Goal: Task Accomplishment & Management: Use online tool/utility

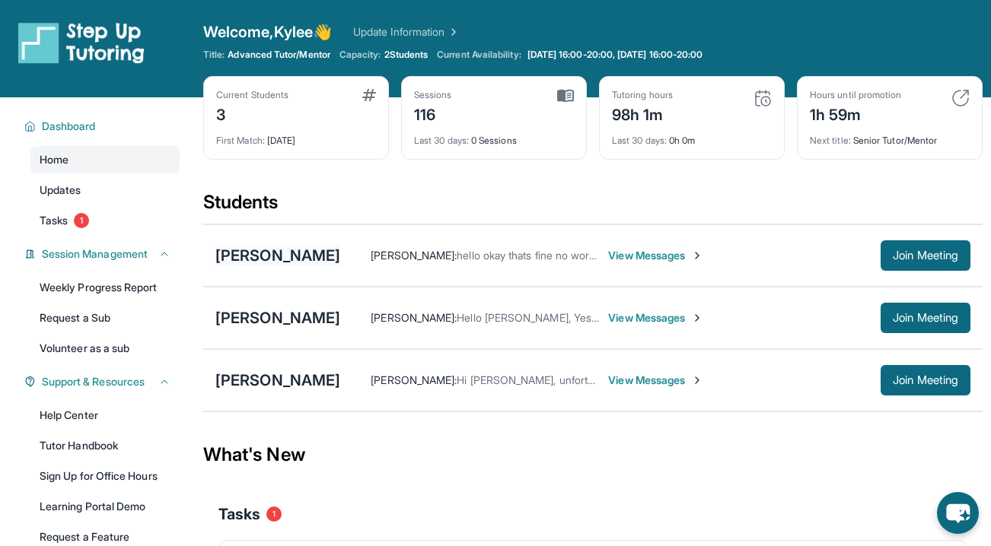
click at [306, 255] on div "[PERSON_NAME]" at bounding box center [277, 255] width 125 height 21
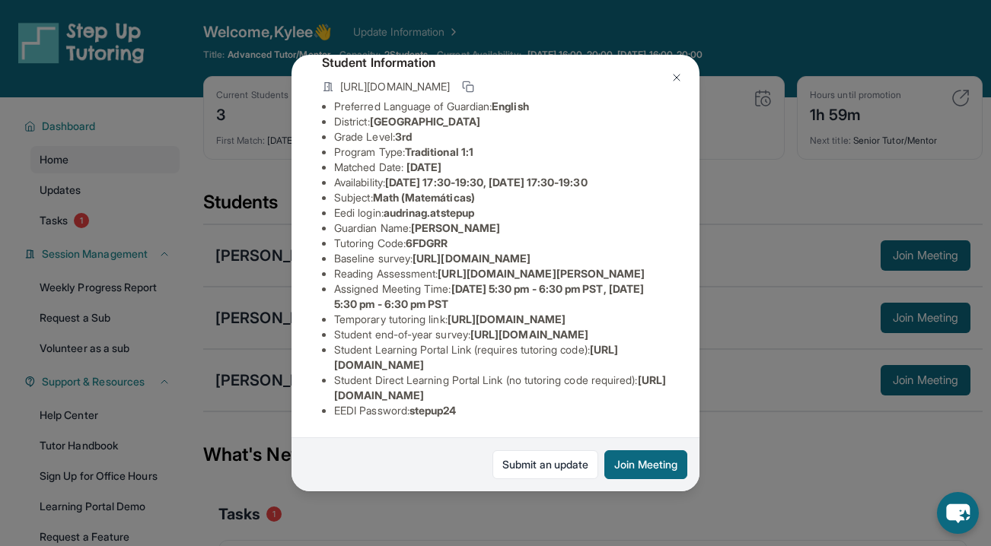
scroll to position [263, 0]
click at [504, 524] on div "Audrina Gutierrez Guardian: Daisi Vazquez Student Information https://student-p…" at bounding box center [495, 273] width 991 height 546
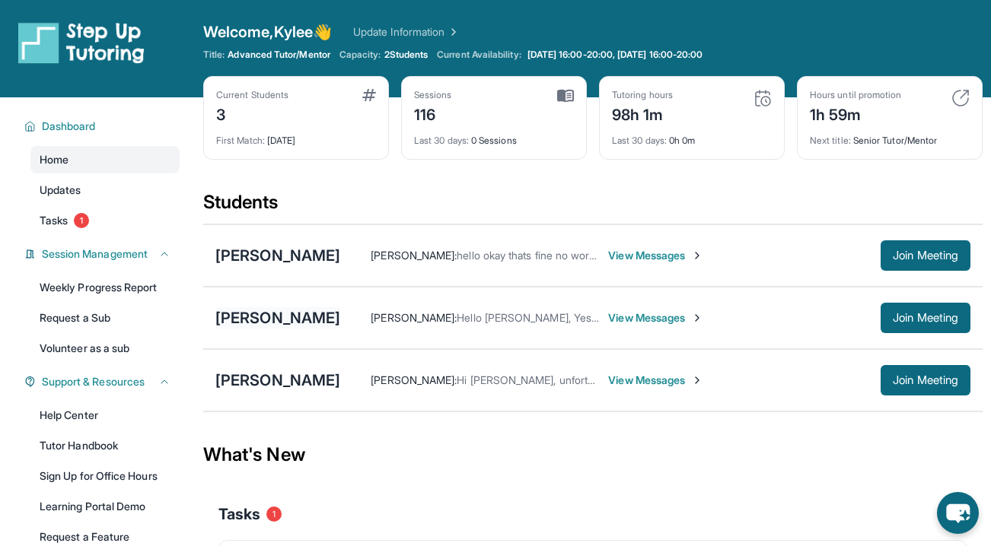
click at [282, 316] on div "[PERSON_NAME]" at bounding box center [277, 317] width 125 height 21
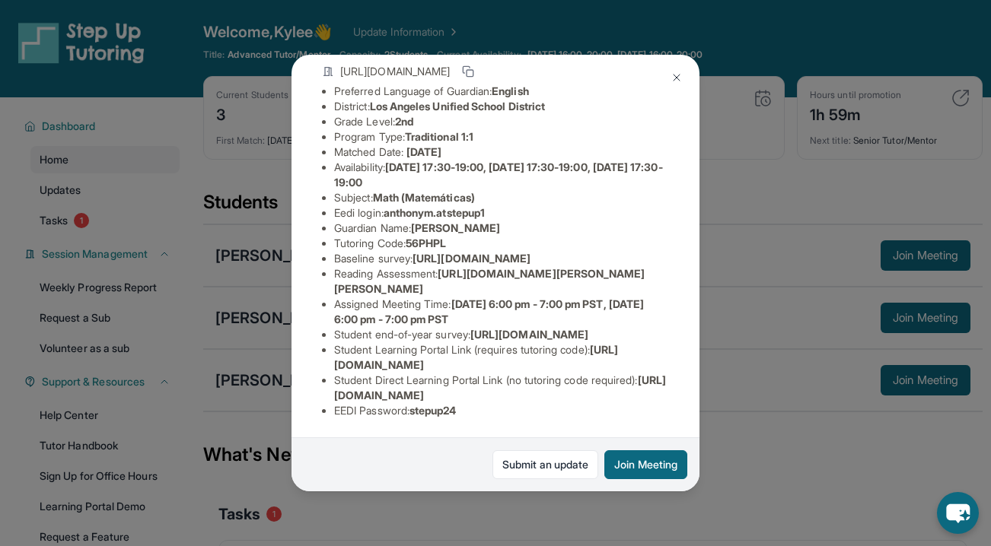
scroll to position [218, 0]
click at [520, 537] on div "Anthony Mankaryous Guardian: Ihab Mankaryous Student Information https://studen…" at bounding box center [495, 273] width 991 height 546
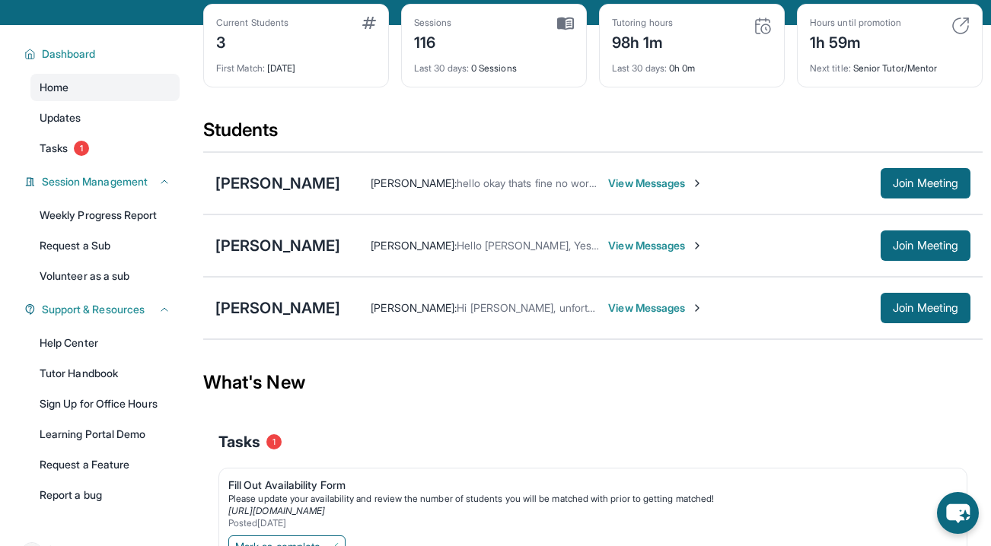
scroll to position [123, 0]
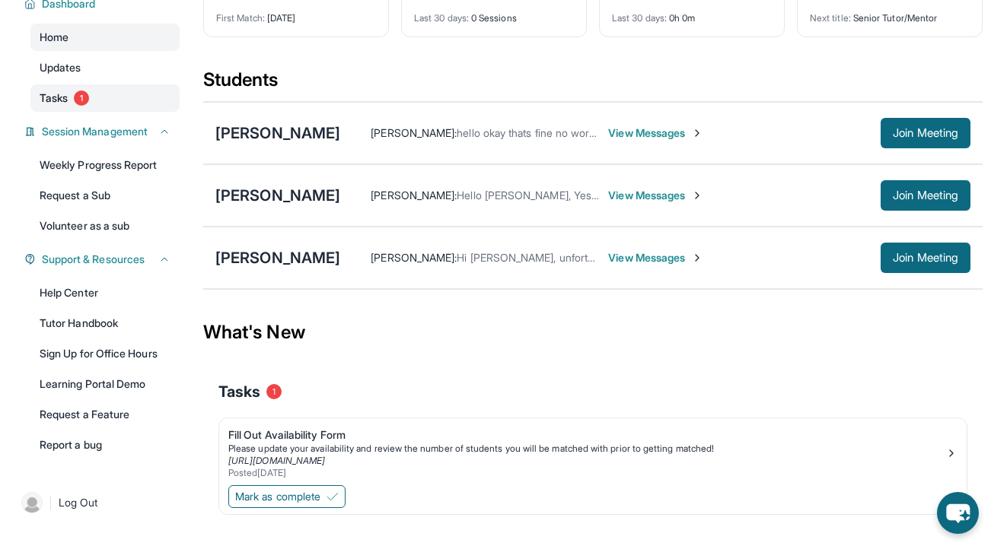
click at [68, 91] on span "Tasks" at bounding box center [54, 98] width 28 height 15
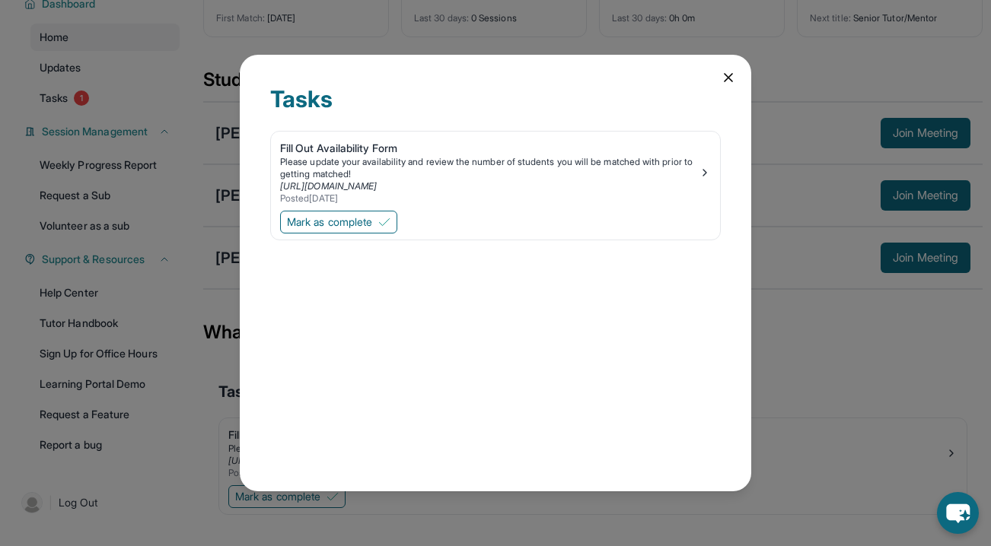
click at [435, 354] on div "Tasks Fill Out Availability Form Please update your availability and review the…" at bounding box center [495, 273] width 511 height 437
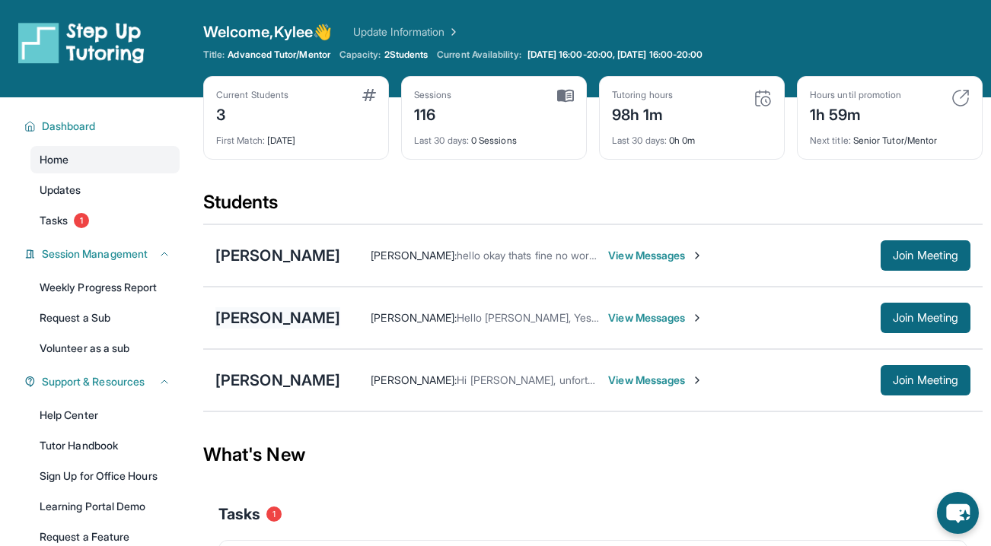
click at [303, 318] on div "[PERSON_NAME]" at bounding box center [277, 317] width 125 height 21
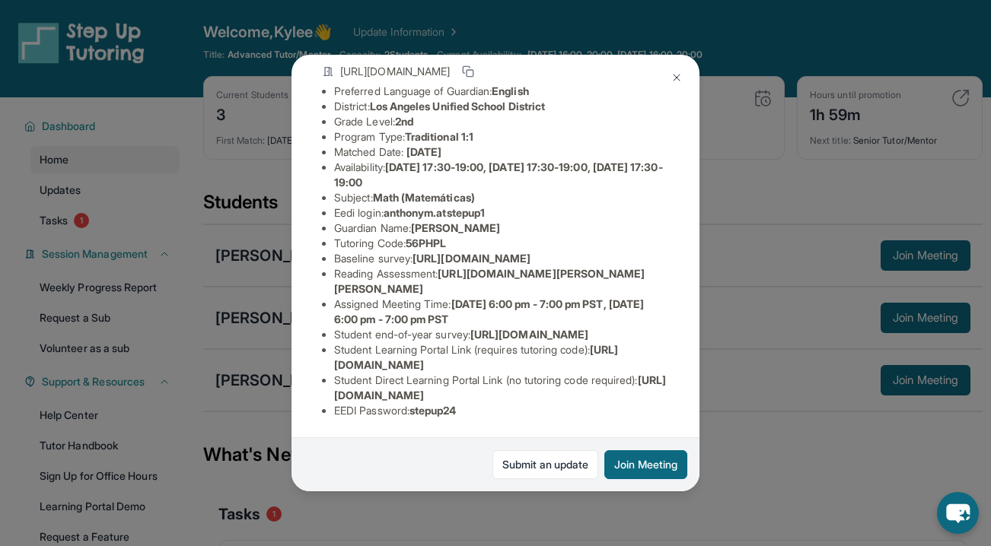
scroll to position [215, 0]
click at [672, 81] on img at bounding box center [677, 78] width 12 height 12
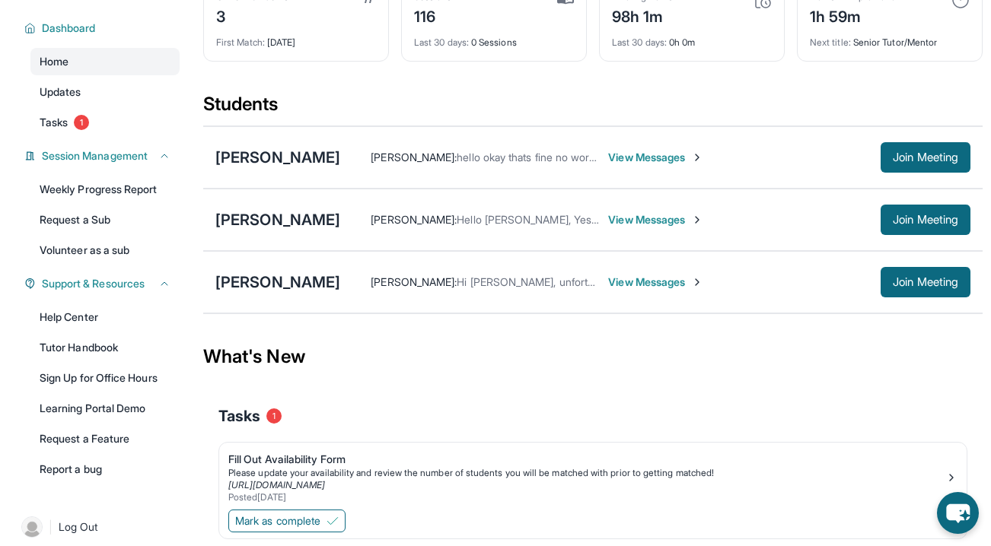
scroll to position [149, 0]
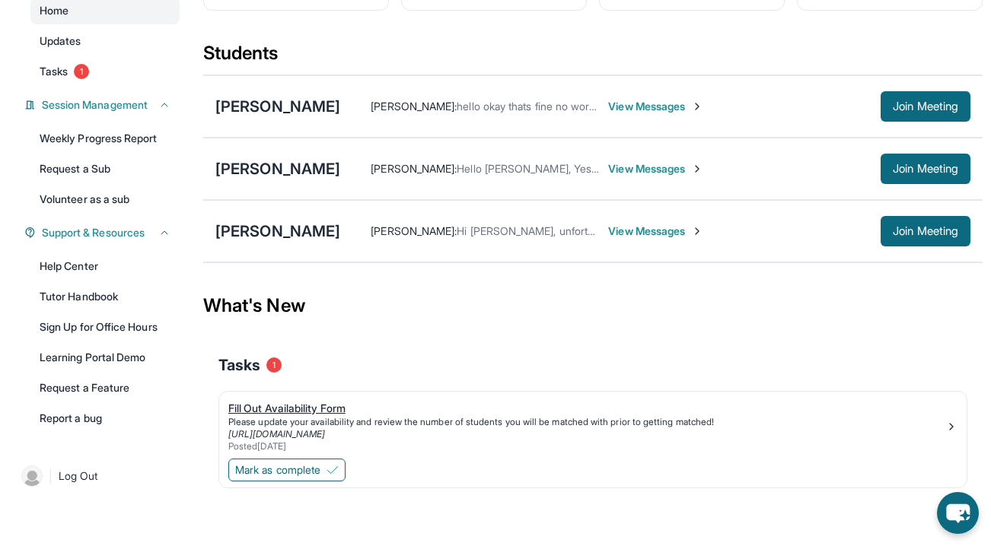
click at [311, 424] on div "Please update your availability and review the number of students you will be m…" at bounding box center [586, 422] width 717 height 12
click at [306, 469] on span "Mark as complete" at bounding box center [277, 470] width 85 height 15
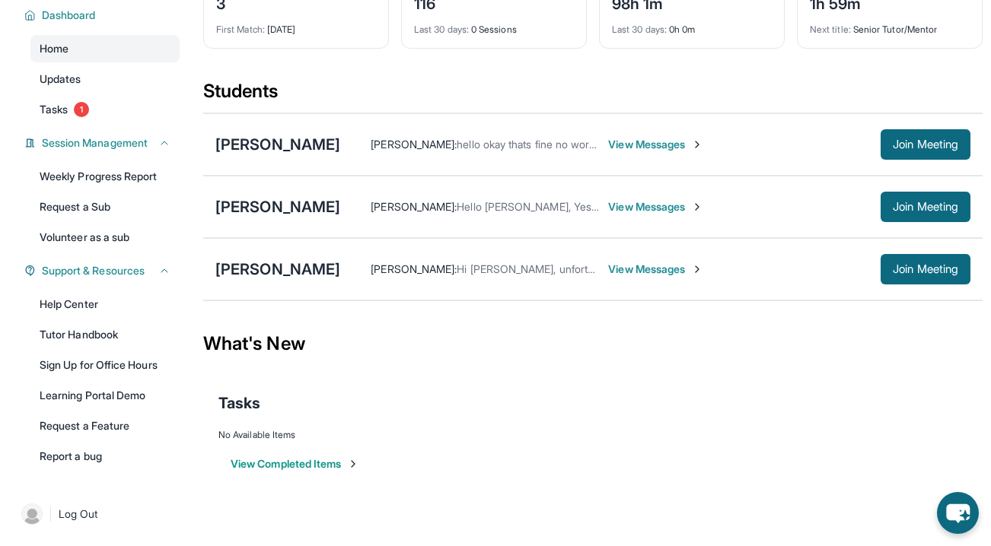
scroll to position [0, 0]
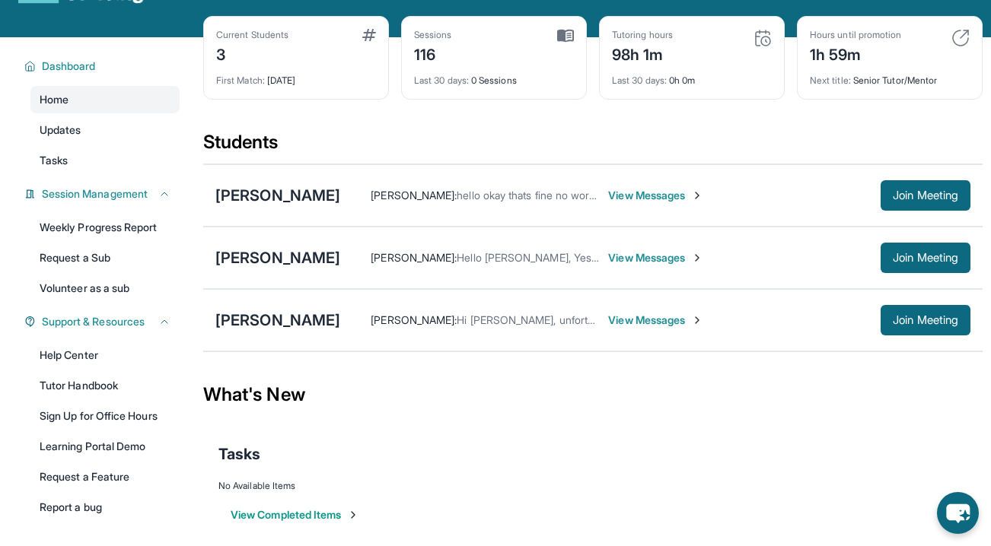
scroll to position [111, 0]
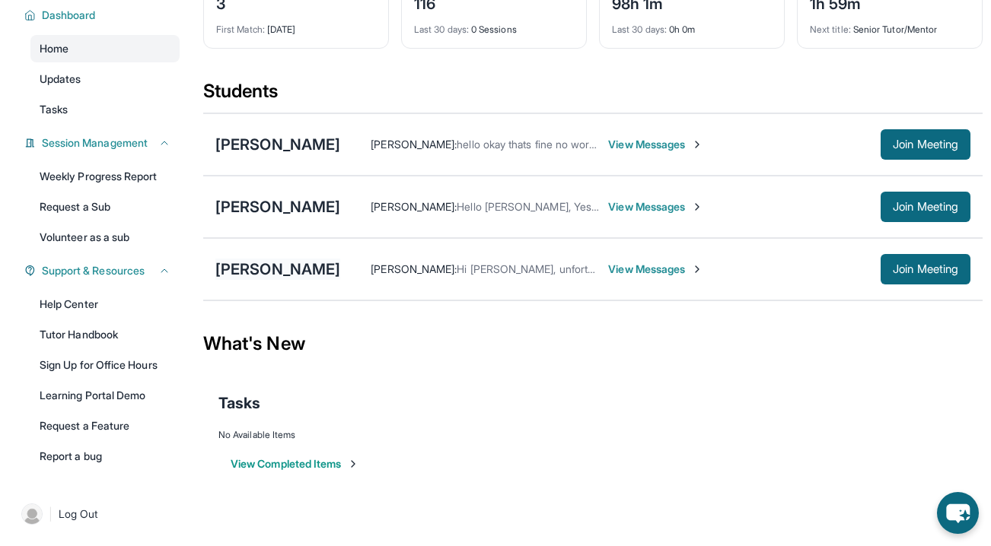
click at [290, 271] on div "[PERSON_NAME]" at bounding box center [277, 269] width 125 height 21
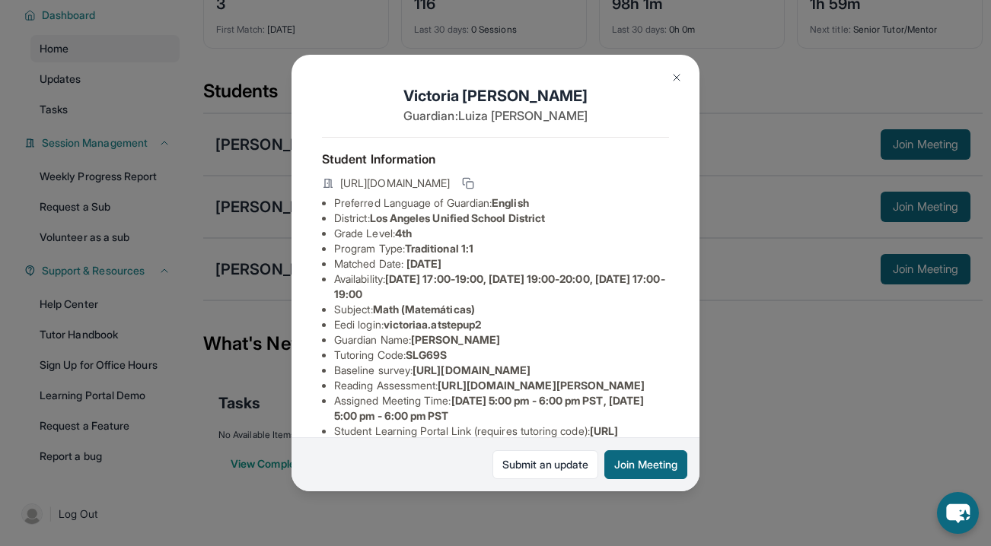
click at [257, 211] on div "Victoria Aleksanyan Guardian: Luiza Uzunyan Student Information https://student…" at bounding box center [495, 273] width 991 height 546
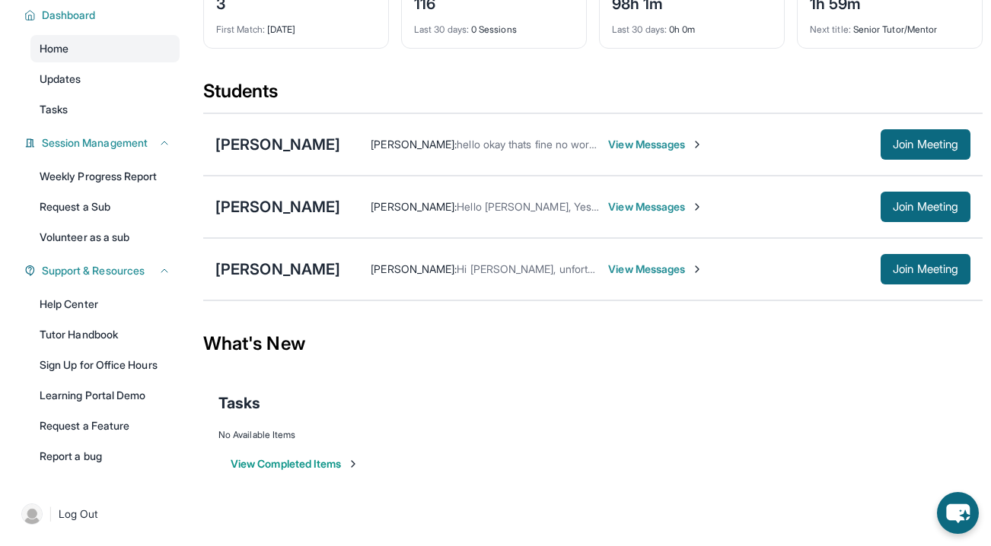
click at [257, 211] on div "[PERSON_NAME]" at bounding box center [277, 206] width 125 height 21
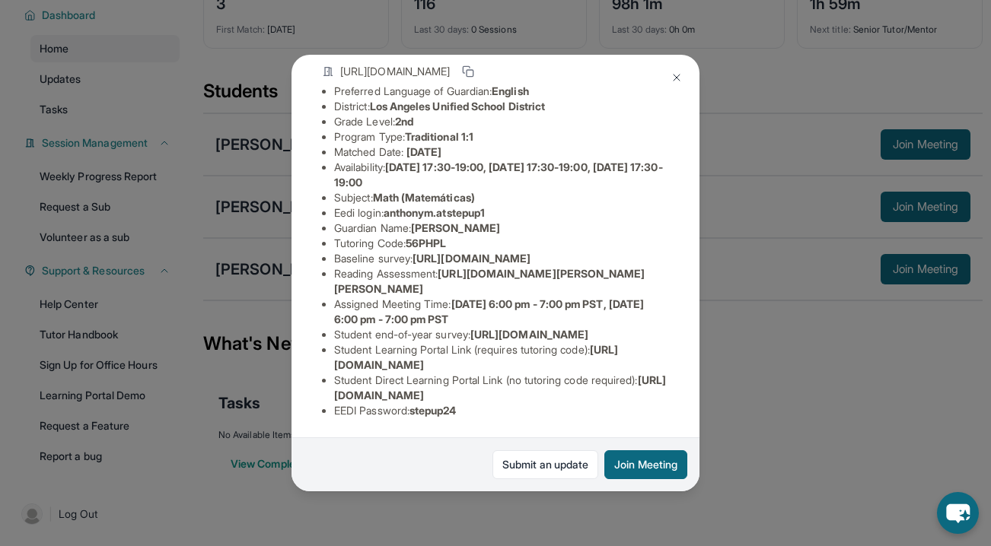
scroll to position [209, 1]
click at [862, 443] on div "Anthony Mankaryous Guardian: Ihab Mankaryous Student Information https://studen…" at bounding box center [495, 273] width 991 height 546
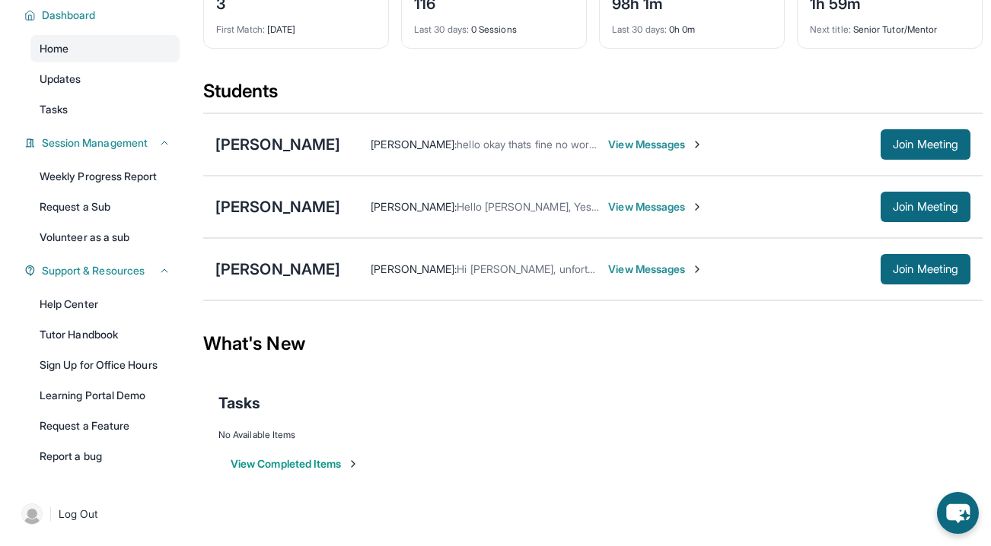
scroll to position [0, 0]
